Goal: Book appointment/travel/reservation

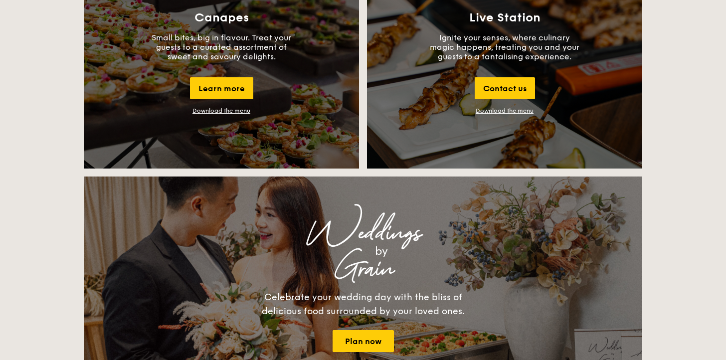
scroll to position [1072, 0]
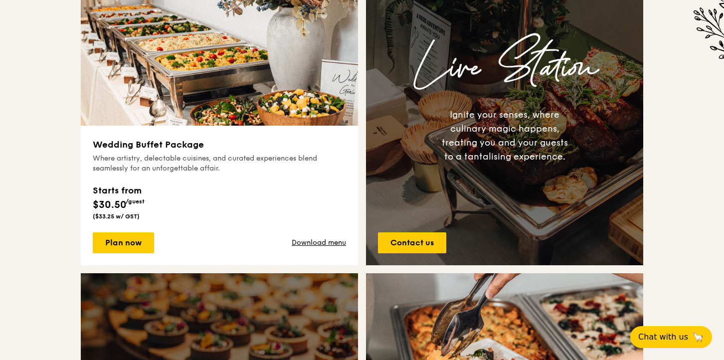
scroll to position [401, 0]
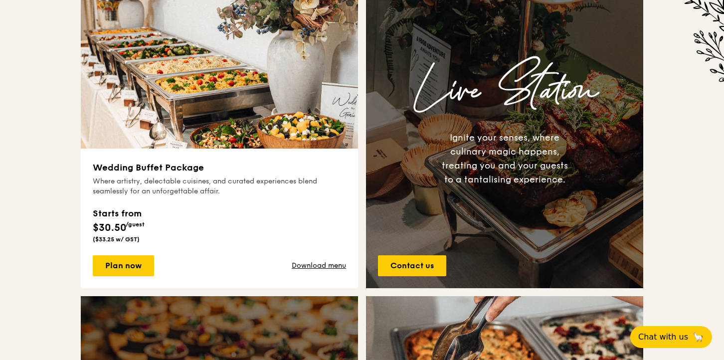
click at [439, 173] on div "Ignite your senses, where culinary magic happens, treating you and your guests …" at bounding box center [505, 159] width 134 height 56
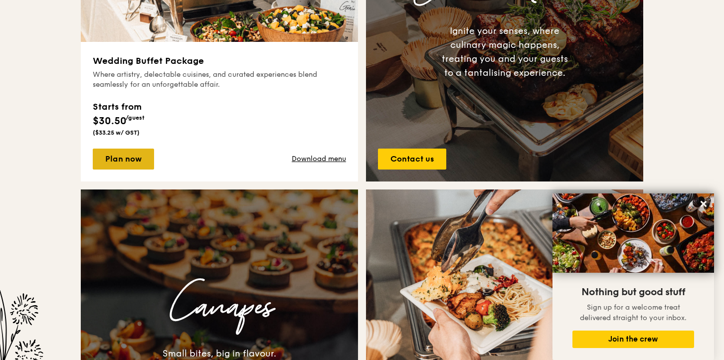
scroll to position [510, 0]
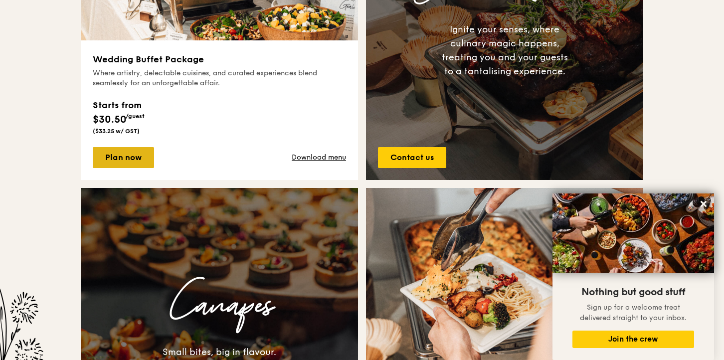
click at [128, 150] on link "Plan now" at bounding box center [123, 157] width 61 height 21
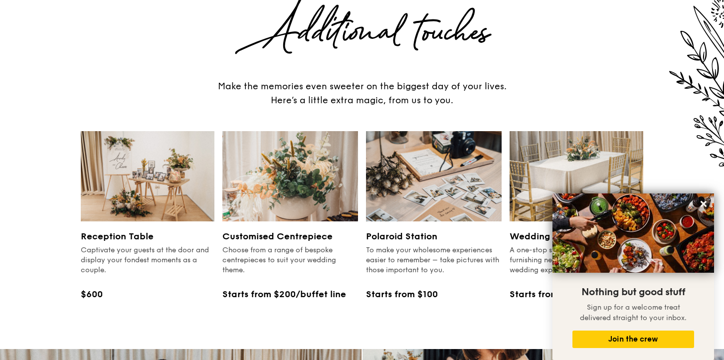
scroll to position [1150, 0]
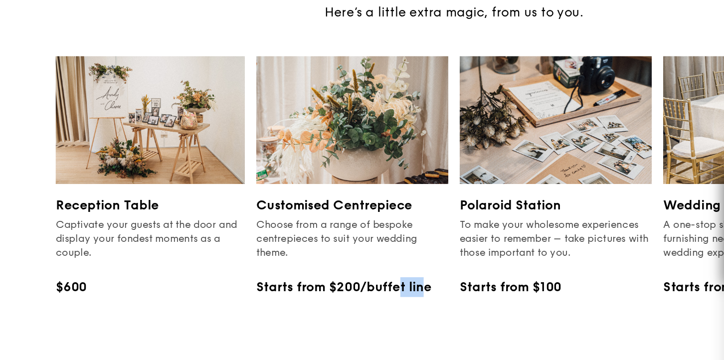
drag, startPoint x: 279, startPoint y: 260, endPoint x: 305, endPoint y: 265, distance: 26.9
click at [305, 267] on div "Starts from $200/buffet line" at bounding box center [290, 274] width 136 height 14
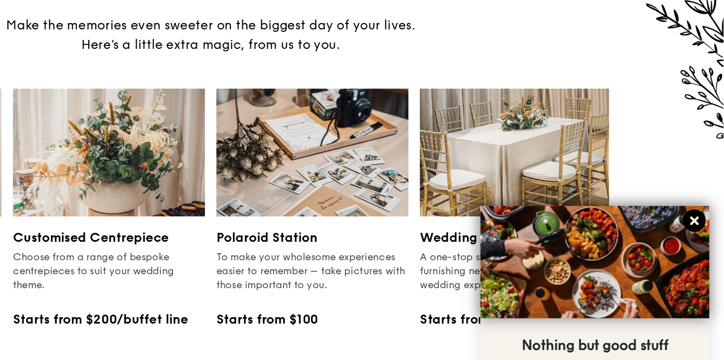
click at [707, 203] on icon at bounding box center [703, 203] width 9 height 9
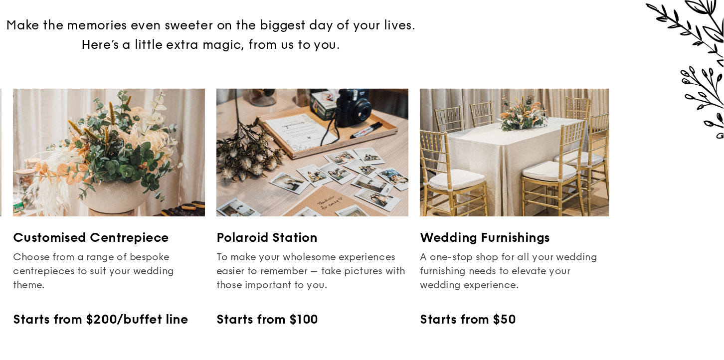
click at [573, 150] on img at bounding box center [577, 156] width 134 height 90
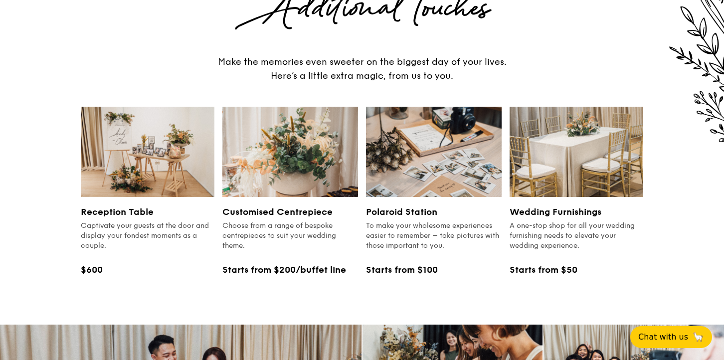
scroll to position [1155, 0]
